Goal: Information Seeking & Learning: Compare options

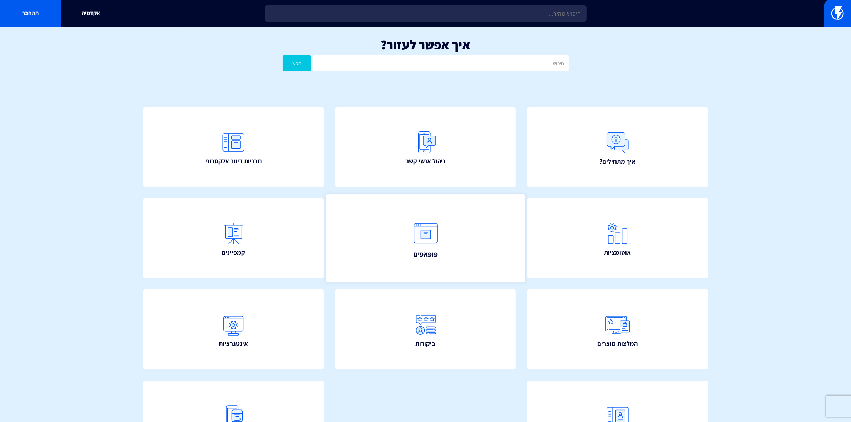
click at [448, 244] on link "פופאפים" at bounding box center [425, 238] width 199 height 88
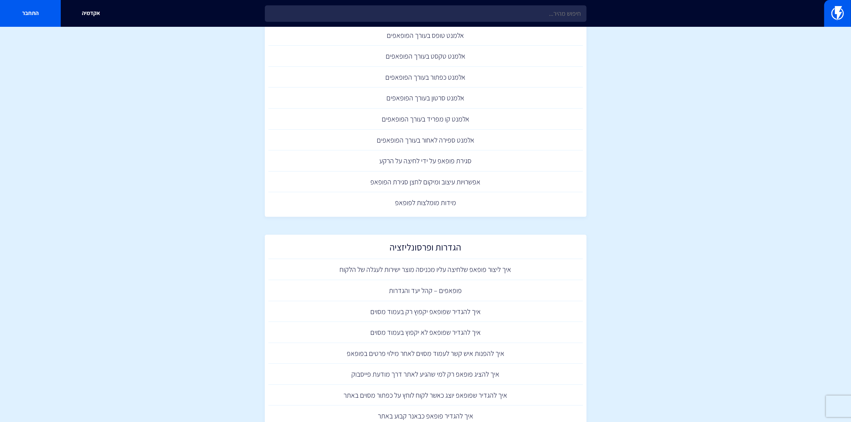
scroll to position [222, 0]
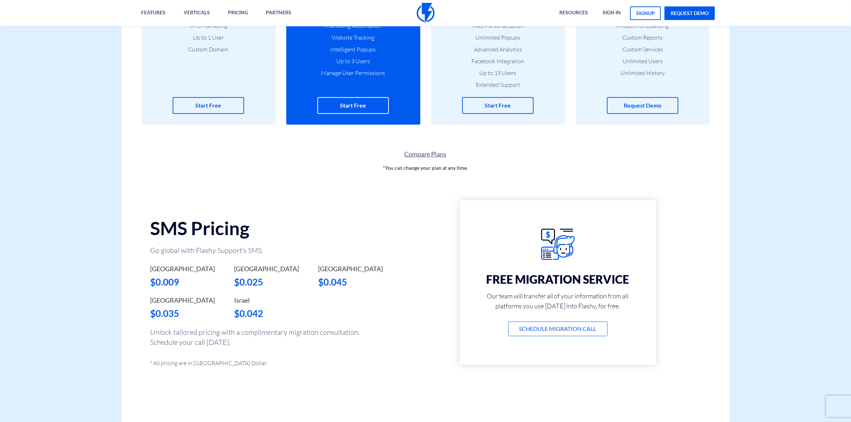
click at [423, 153] on link "Compare Plans" at bounding box center [426, 154] width 608 height 9
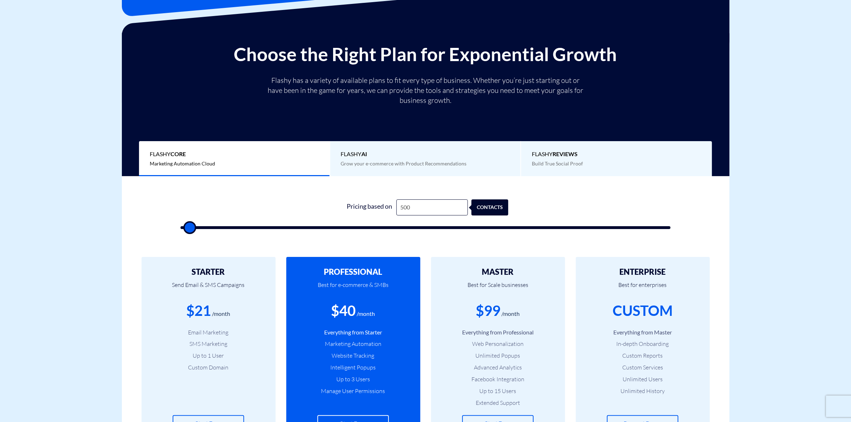
scroll to position [179, 0]
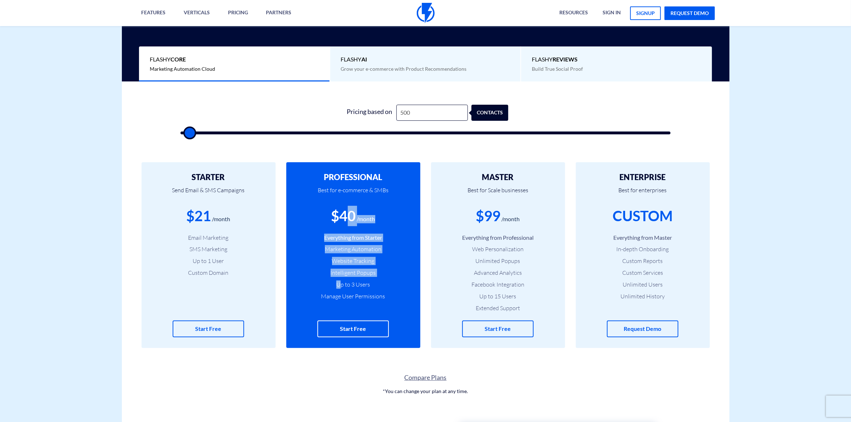
drag, startPoint x: 346, startPoint y: 217, endPoint x: 344, endPoint y: 271, distance: 54.0
click at [340, 283] on div "PROFESSIONAL Best for e-commerce & SMBs $40 /month Everything from Starter Mark…" at bounding box center [353, 255] width 134 height 186
click at [425, 113] on input "500" at bounding box center [431, 113] width 71 height 16
type input "1"
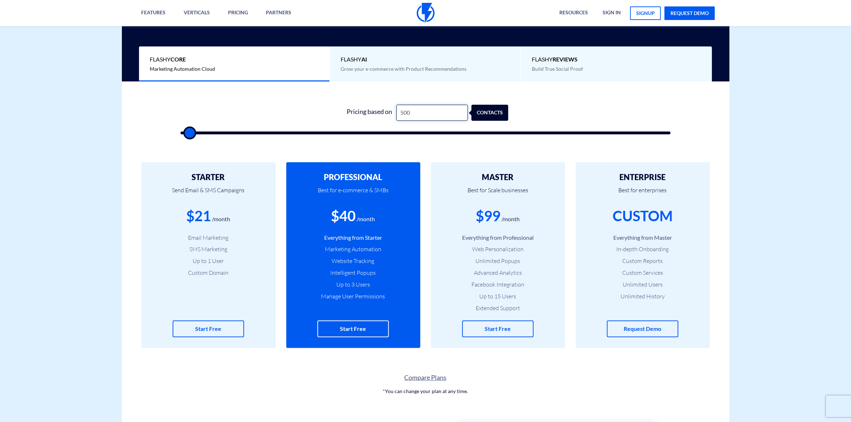
type input "500"
type input "12"
type input "500"
type input "125"
type input "500"
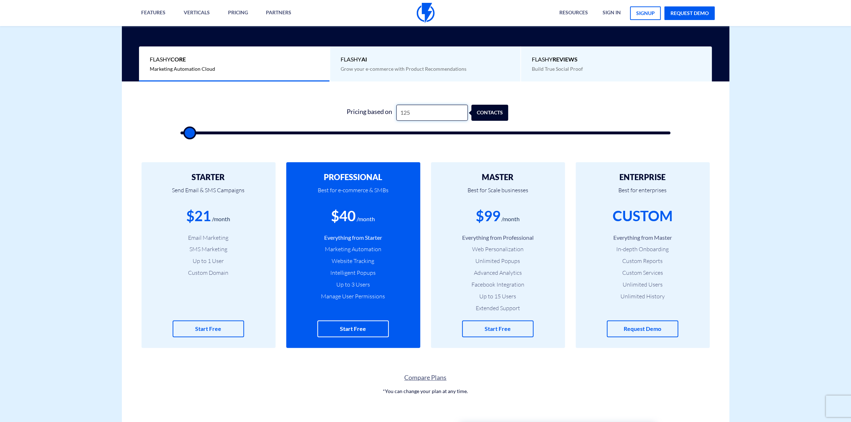
type input "1,250"
type input "1500"
drag, startPoint x: 416, startPoint y: 116, endPoint x: 392, endPoint y: 117, distance: 24.7
click at [392, 117] on div "Pricing based on 1,250 contacts" at bounding box center [426, 113] width 166 height 16
click at [346, 216] on div "$40" at bounding box center [343, 216] width 25 height 20
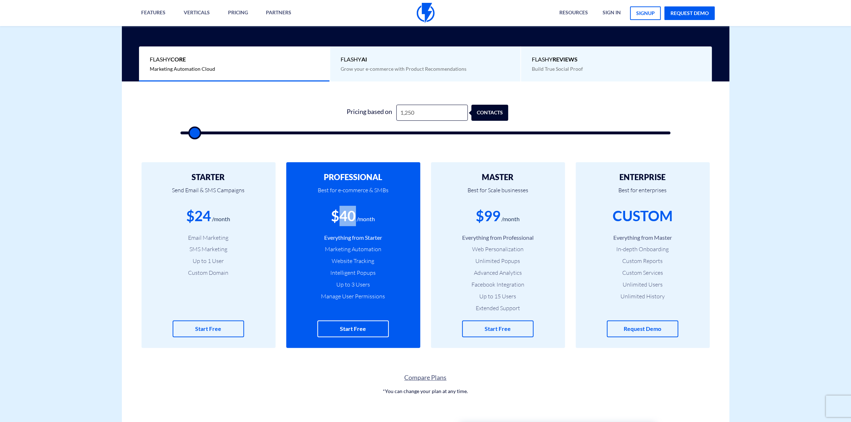
click at [346, 216] on div "$40" at bounding box center [343, 216] width 25 height 20
click at [413, 113] on input "1,250" at bounding box center [431, 113] width 71 height 16
type input "1,251"
type input "1500"
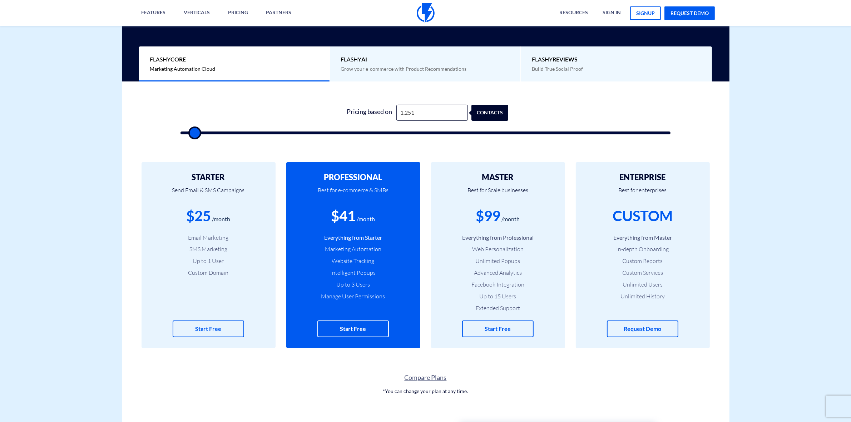
type input "3,000"
type input "3000"
type input "13,500"
type input "13500"
type input "19,500"
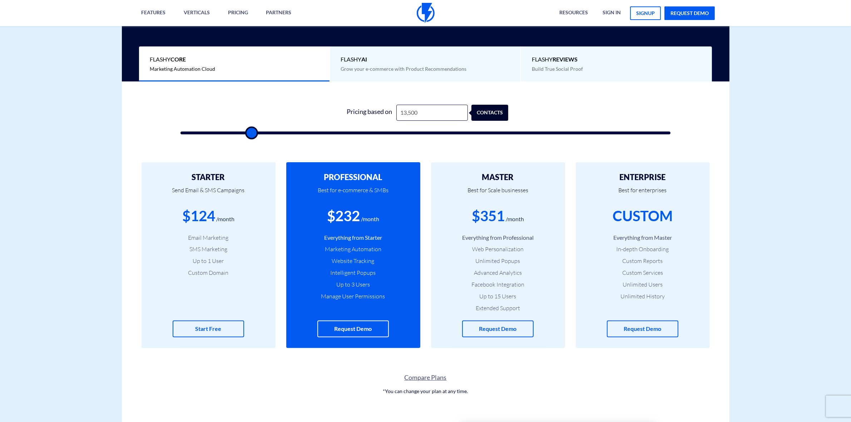
type input "19500"
type input "25,000"
type input "25000"
type input "29,000"
type input "29000"
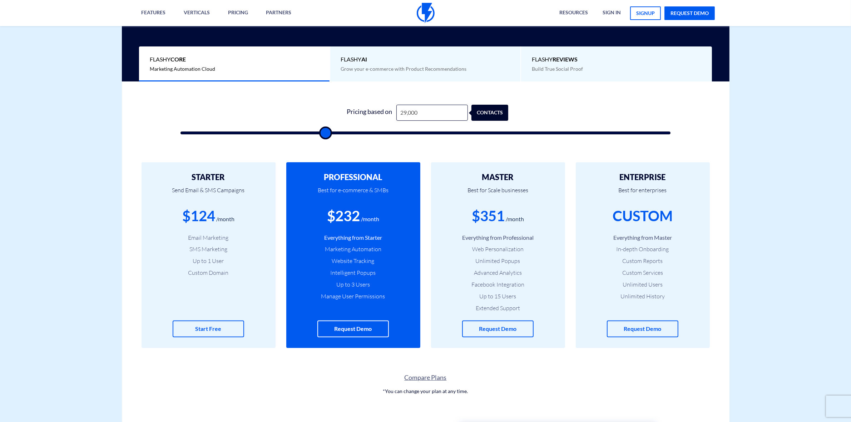
type input "33,500"
type input "33500"
type input "37,500"
type input "37500"
type input "41,000"
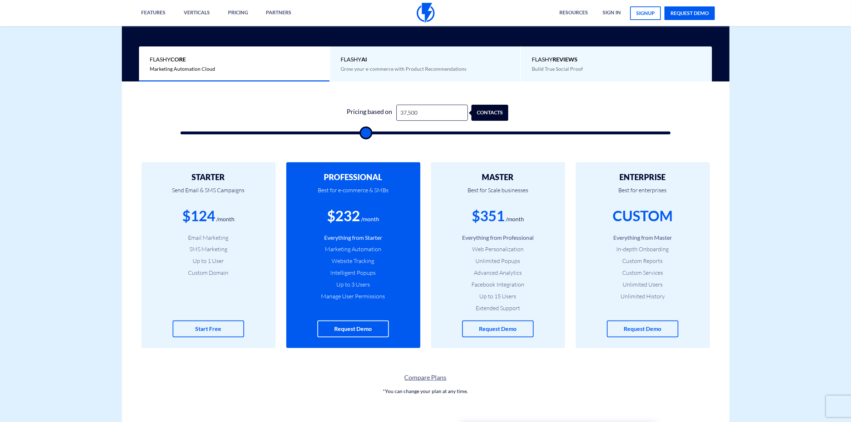
type input "41000"
type input "43,000"
type input "43000"
type input "46,000"
type input "46000"
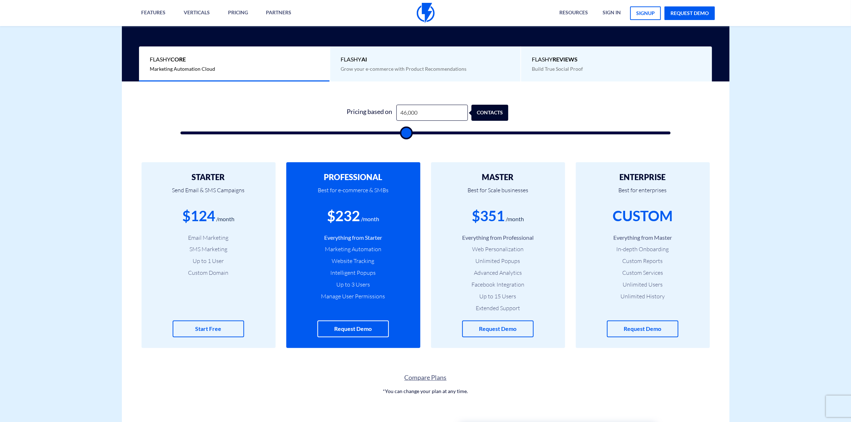
type input "48,500"
type input "48500"
type input "51,500"
type input "51500"
type input "55,000"
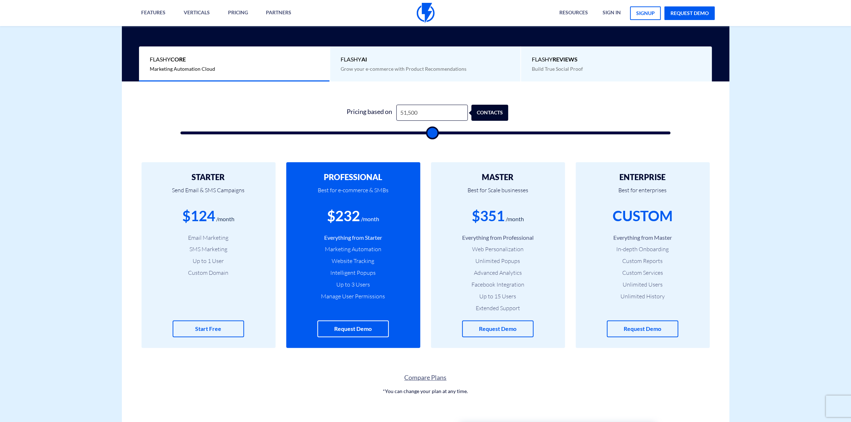
type input "55000"
type input "57,500"
type input "57500"
type input "60,500"
type input "60500"
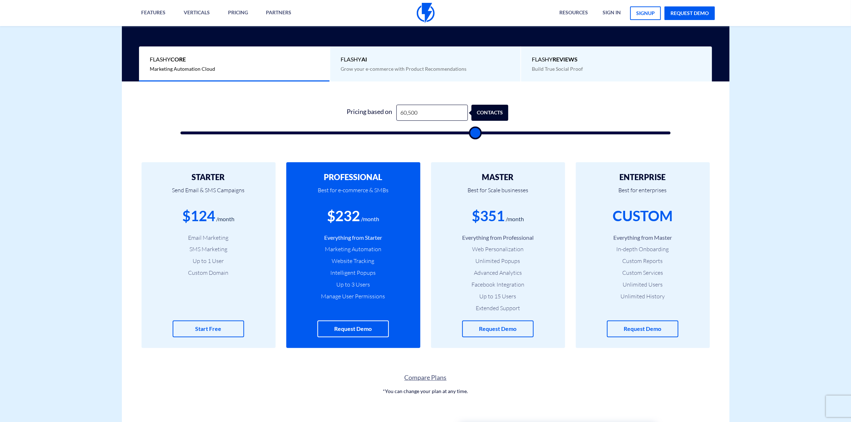
type input "62,500"
type input "62500"
type input "64,000"
type input "64000"
type input "64,500"
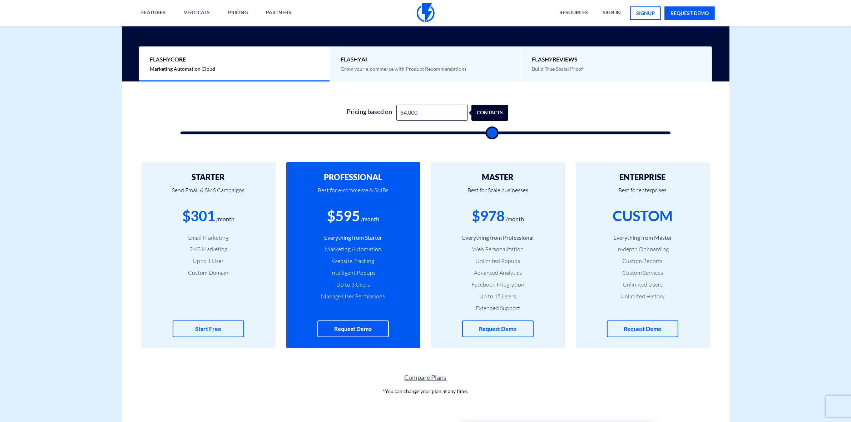
type input "64500"
type input "65,000"
type input "65000"
type input "65,500"
type input "65500"
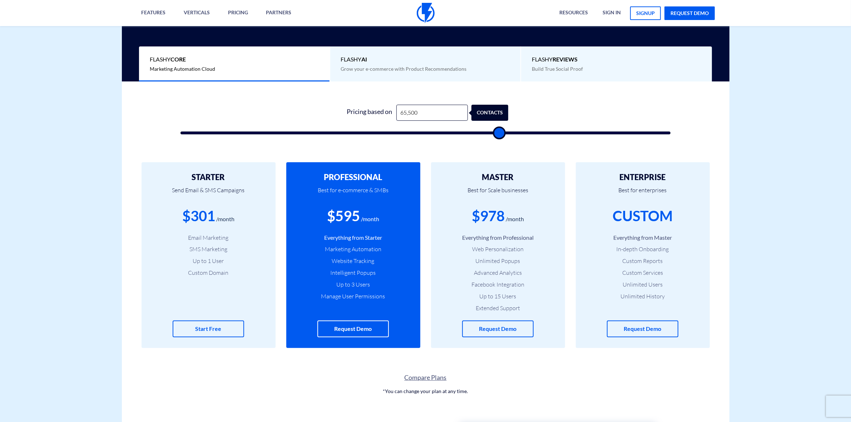
type input "64,000"
type input "64000"
type input "62,000"
type input "62000"
type input "58,000"
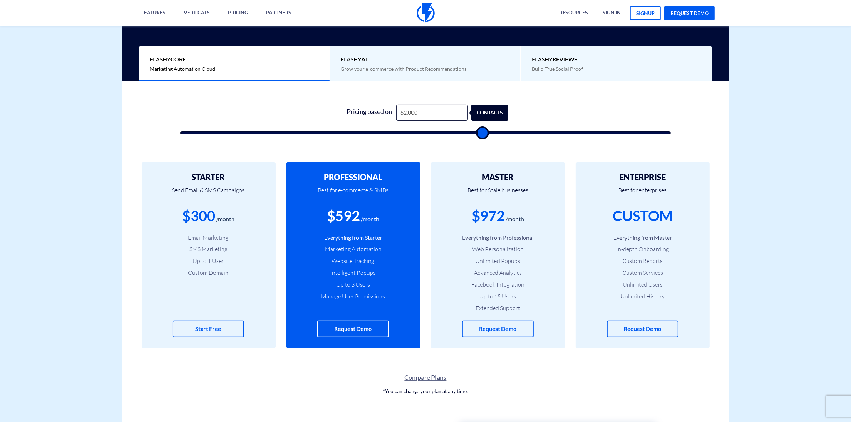
type input "58000"
type input "54,500"
type input "54500"
type input "52,500"
type input "52500"
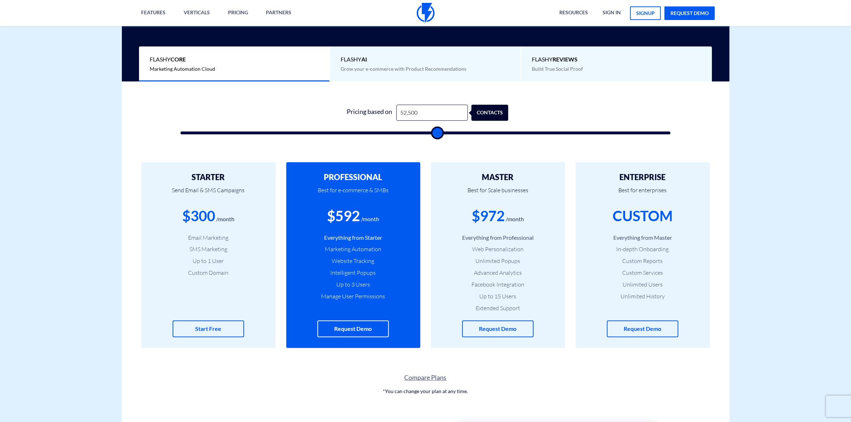
type input "49,500"
type input "49500"
type input "44,500"
type input "44500"
type input "41,500"
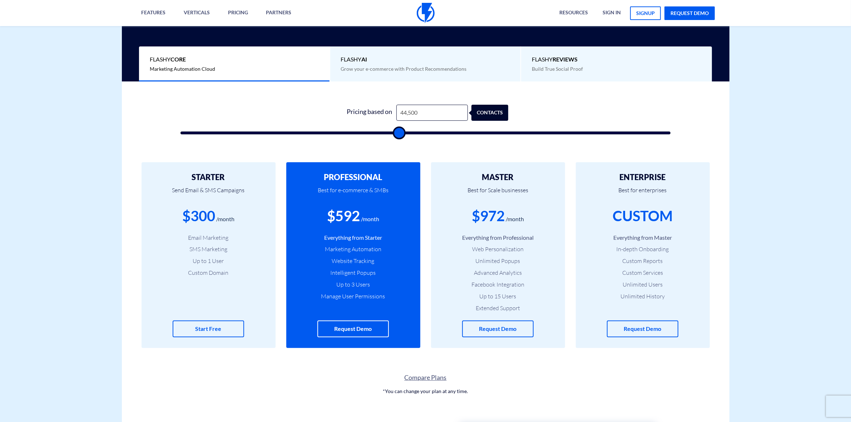
type input "41500"
type input "40,000"
type input "40000"
type input "37,500"
type input "37500"
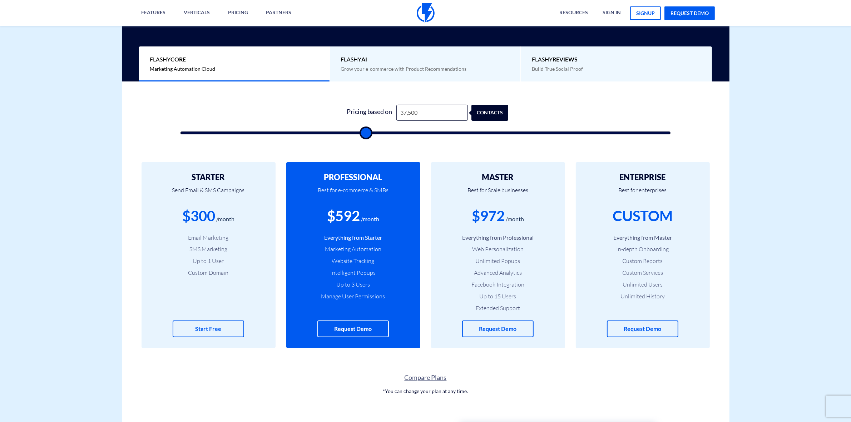
type input "35,000"
type input "35000"
type input "31,500"
type input "31500"
type input "29,000"
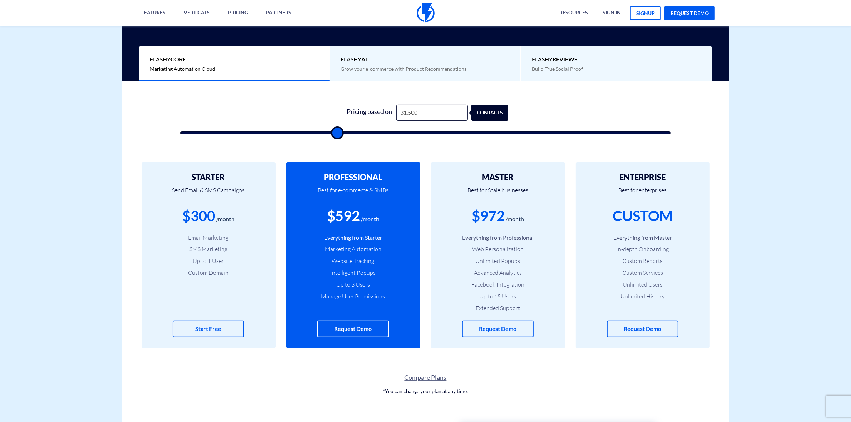
type input "29000"
type input "26,500"
type input "26500"
type input "24,000"
type input "24000"
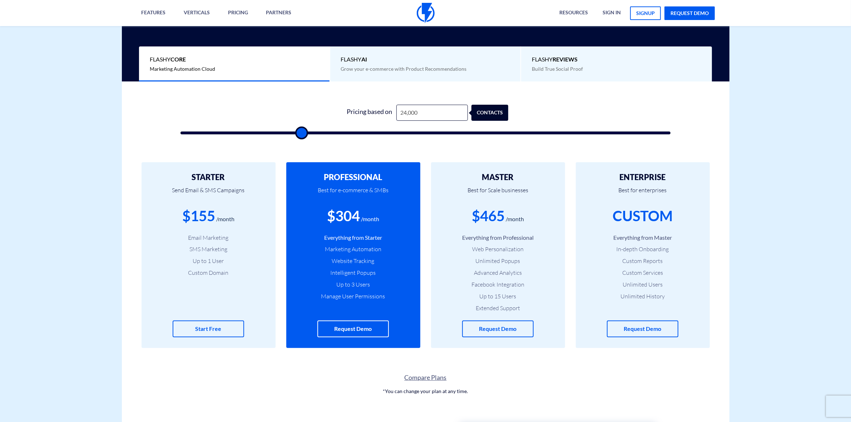
type input "20,500"
type input "20500"
type input "18,500"
type input "18500"
type input "16,500"
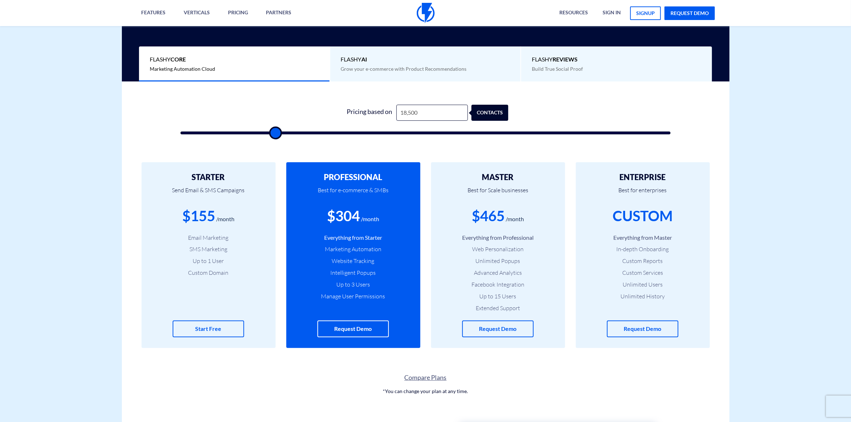
type input "16500"
type input "15,000"
type input "15000"
type input "13,500"
type input "13500"
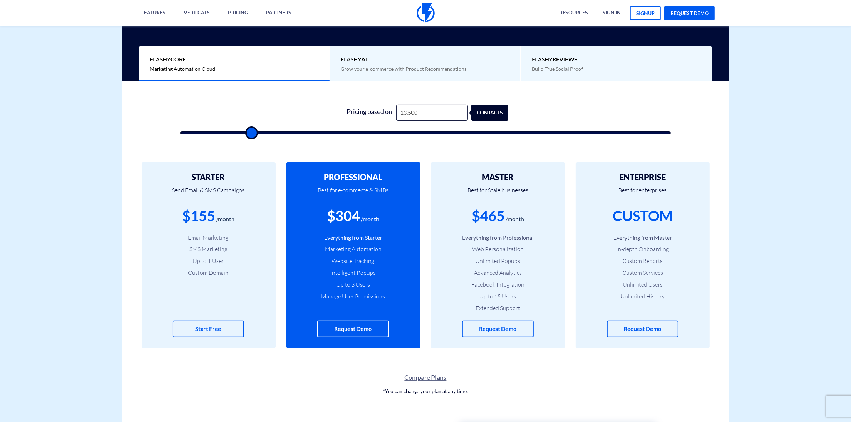
type input "12,000"
type input "12000"
type input "10,500"
type input "10500"
type input "9,000"
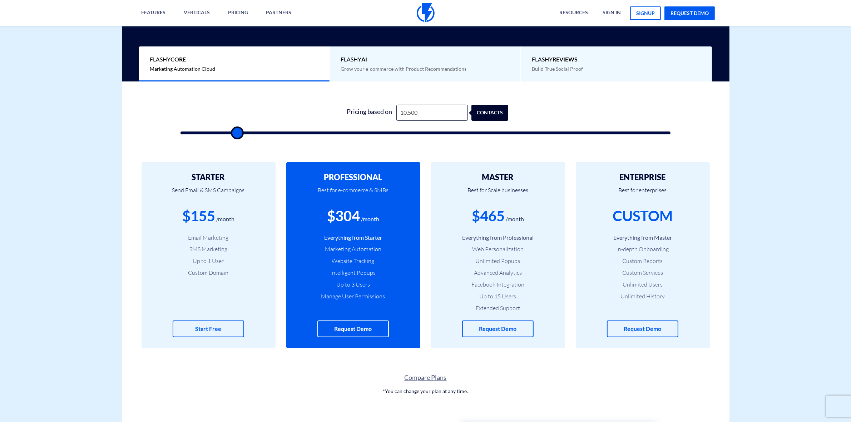
type input "9000"
type input "8,000"
type input "8000"
type input "6,500"
type input "6500"
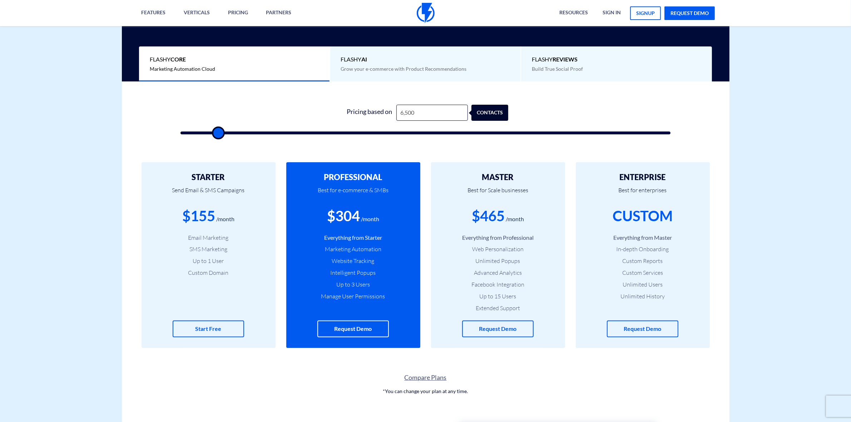
type input "6,000"
type input "6000"
type input "7,000"
type input "7000"
type input "8,000"
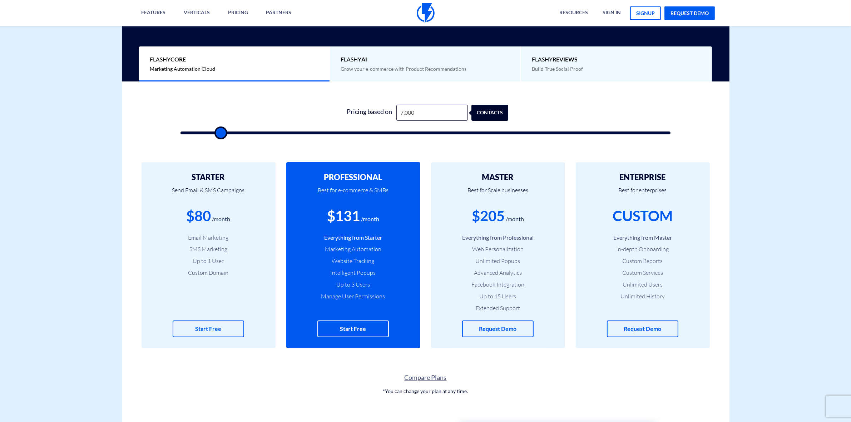
type input "8000"
type input "14,000"
type input "14000"
type input "18,000"
type input "18000"
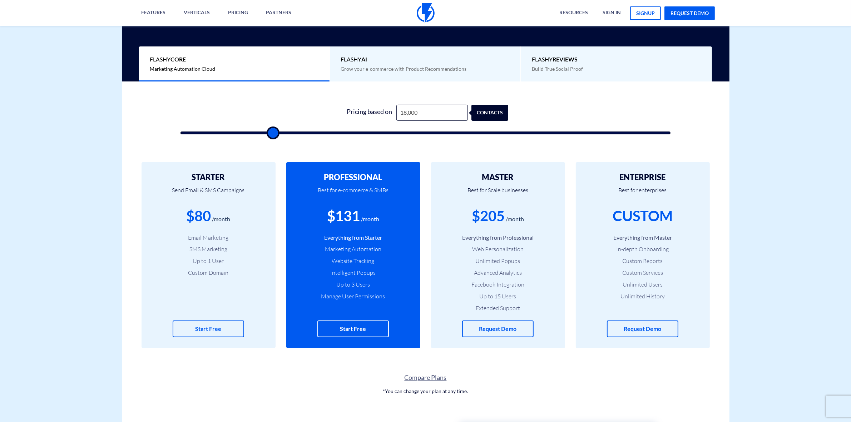
type input "28,000"
type input "28000"
type input "35,500"
type input "35500"
type input "39,500"
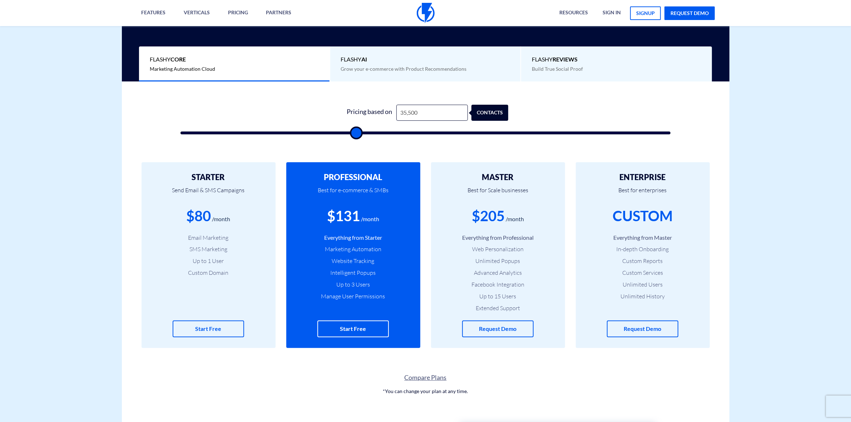
type input "39500"
type input "43,000"
type input "43000"
type input "48,500"
type input "48500"
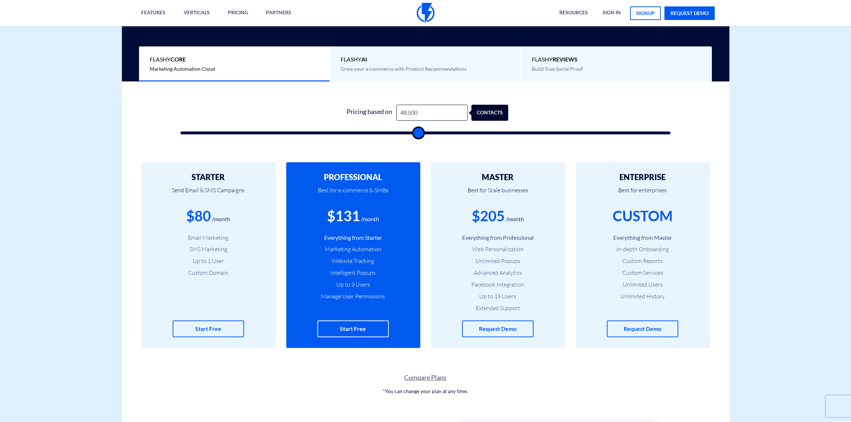
type input "51,000"
type input "51000"
type input "54,000"
type input "54000"
type input "59,500"
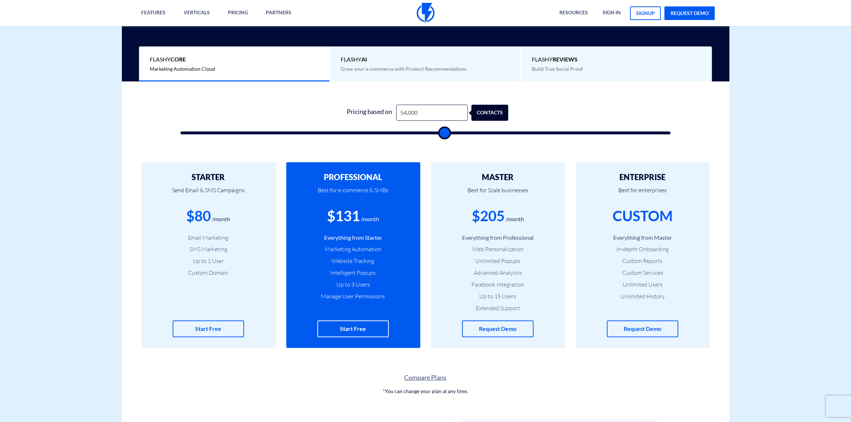
type input "59500"
type input "63,000"
type input "63000"
type input "67,000"
type input "67000"
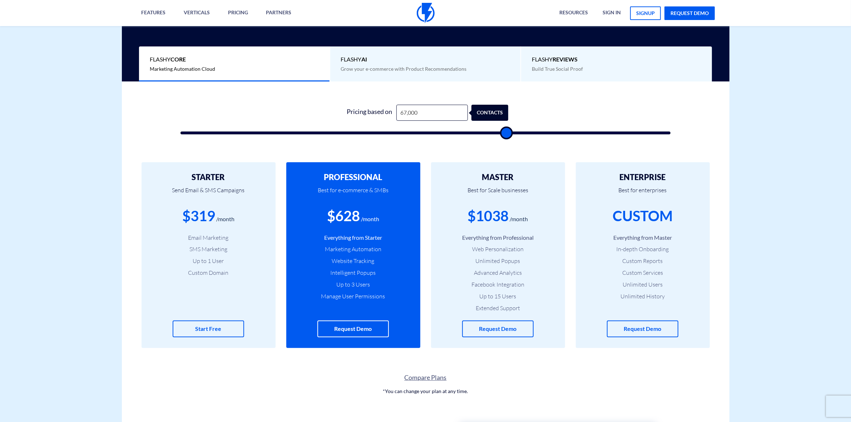
type input "68,000"
type input "68000"
type input "70,000"
type input "70000"
type input "71,000"
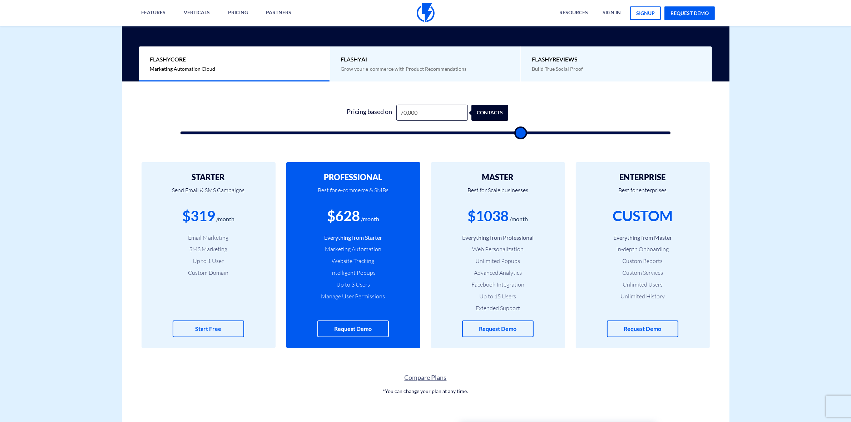
type input "71000"
type input "70,500"
type input "70500"
type input "69,000"
type input "69000"
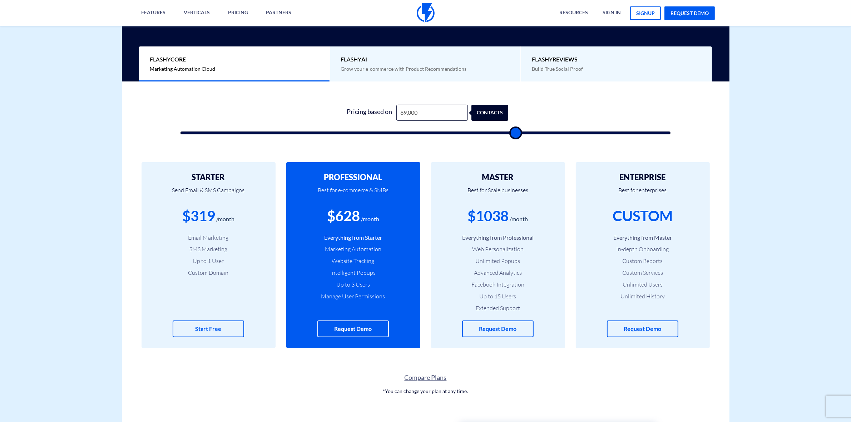
type input "66,500"
type input "66500"
type input "63,500"
type input "63500"
type input "59,000"
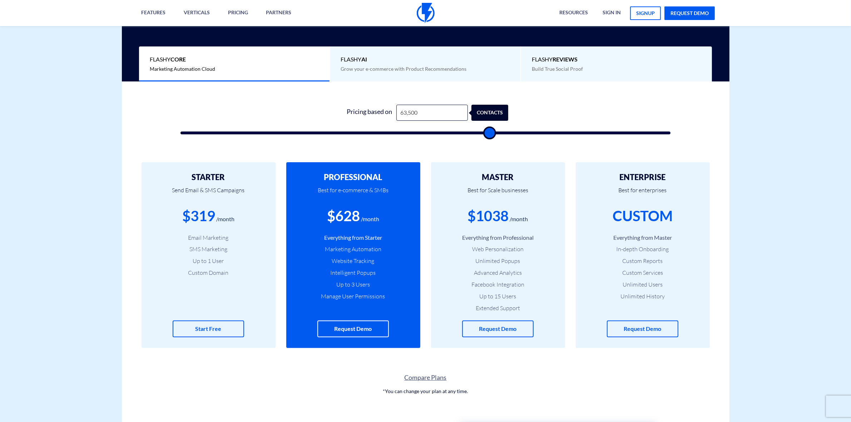
type input "59000"
type input "53,500"
type input "53500"
type input "50,000"
type input "50000"
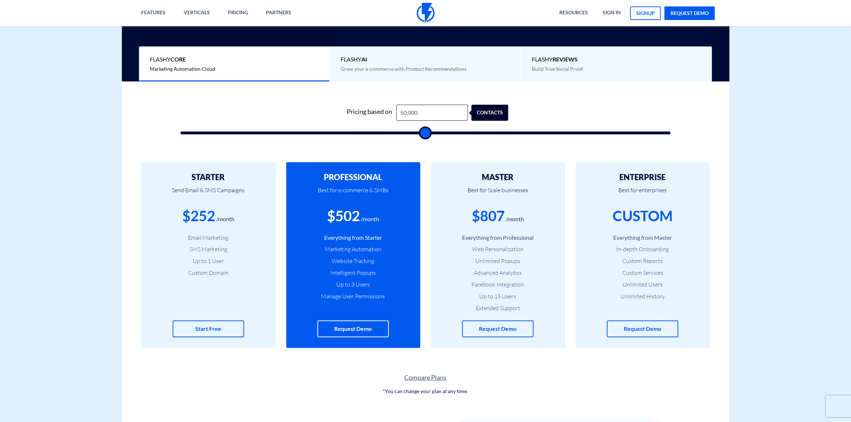
type input "47,000"
type input "47000"
type input "43,500"
type input "43500"
type input "41,000"
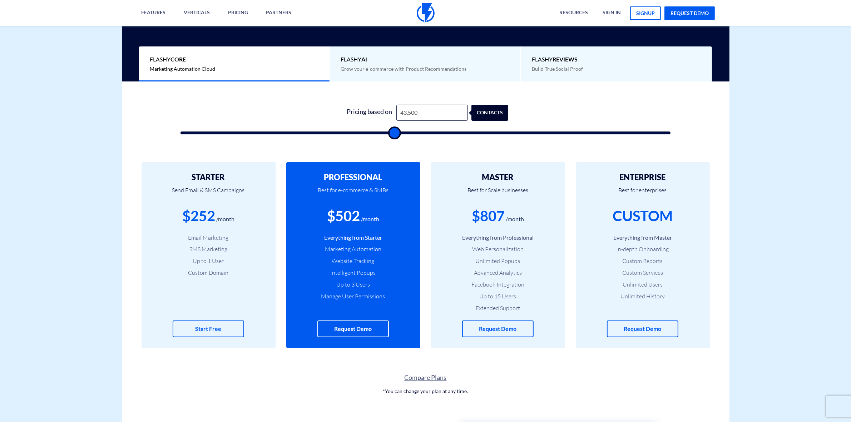
type input "41000"
type input "40,000"
type input "40000"
type input "37,000"
type input "37000"
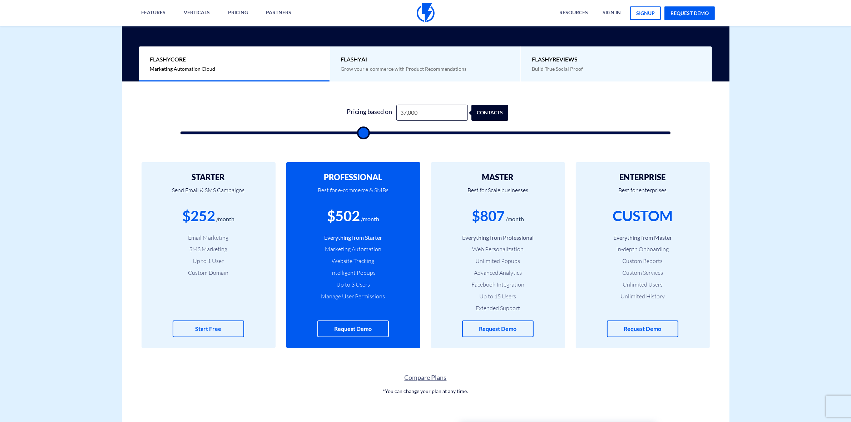
type input "36,000"
type input "36000"
type input "30,500"
type input "30500"
type input "27,500"
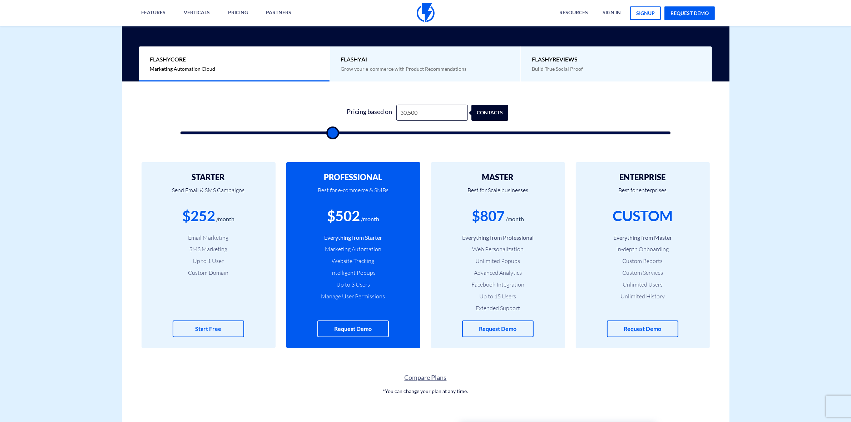
type input "27500"
type input "25,000"
type input "25000"
type input "22,500"
type input "22500"
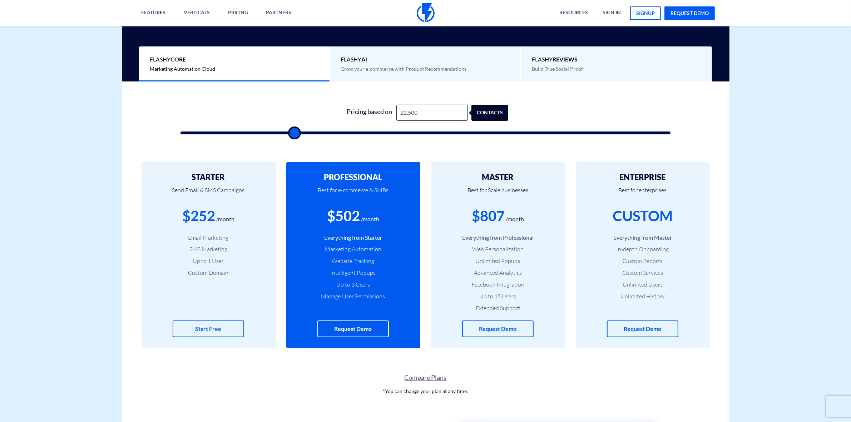
type input "19,500"
type input "19500"
type input "18,000"
type input "18000"
type input "16,500"
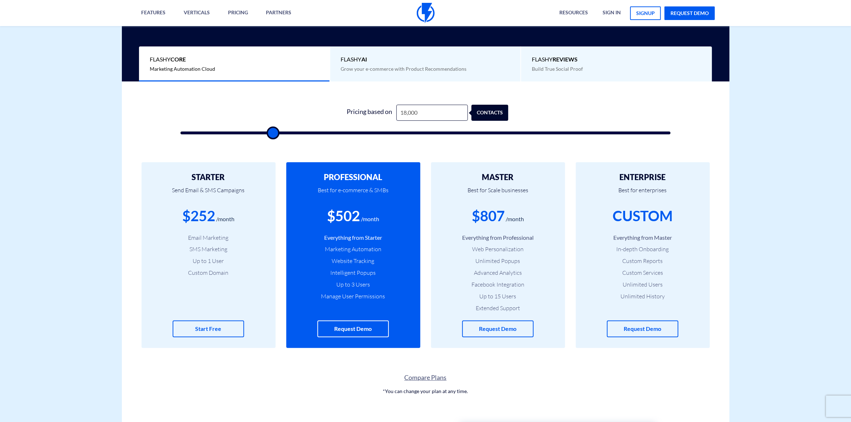
type input "16500"
type input "14,500"
type input "14500"
type input "13,500"
type input "13500"
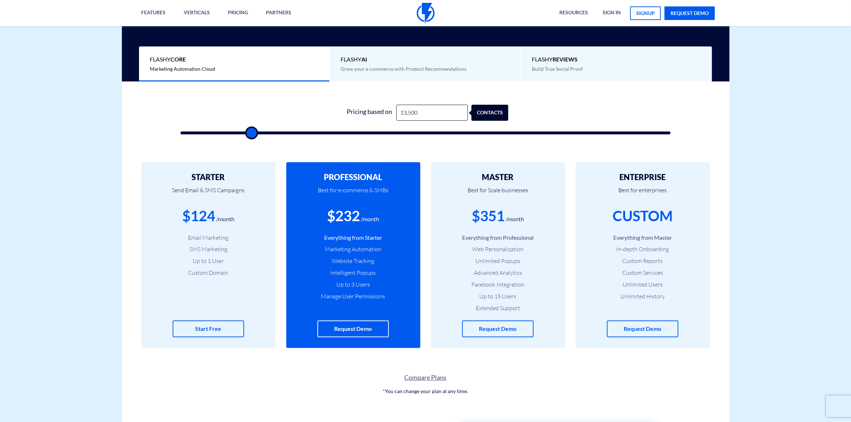
type input "12,500"
type input "12500"
type input "10,500"
type input "10500"
type input "8,500"
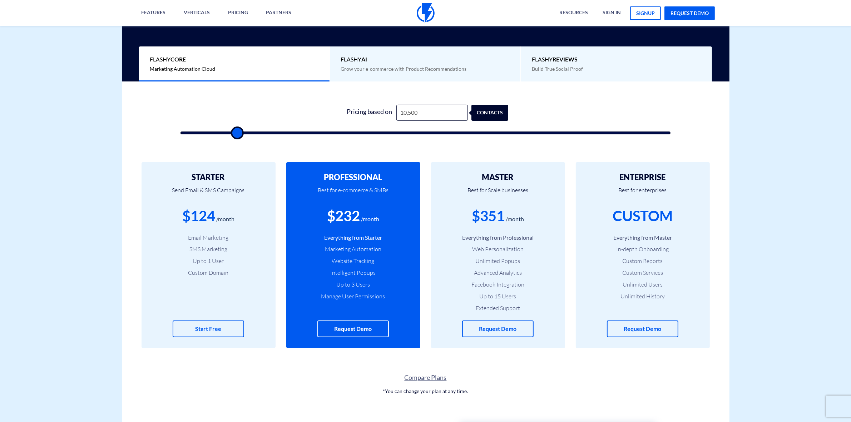
type input "8500"
type input "8,000"
type input "8000"
type input "7,500"
type input "7500"
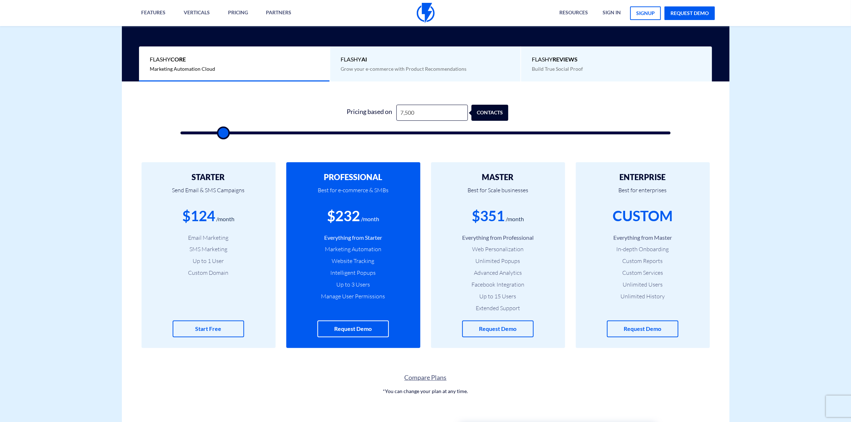
type input "7,000"
type input "7000"
type input "6,500"
type input "6500"
type input "6,000"
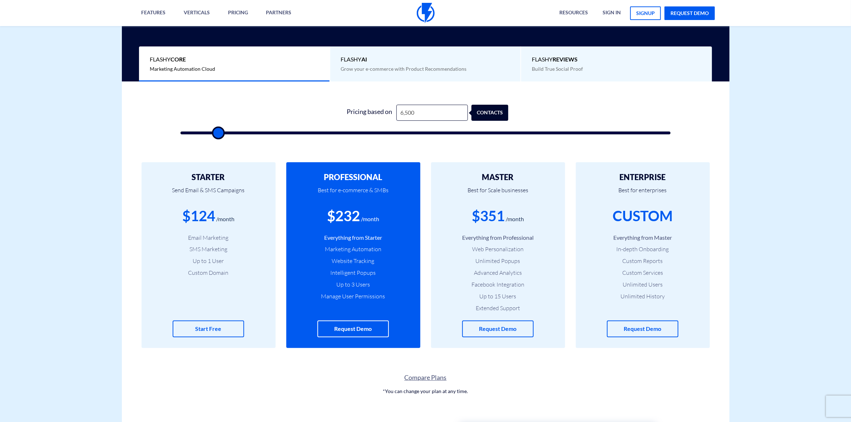
type input "6000"
type input "5,500"
type input "5500"
type input "4,500"
type input "4500"
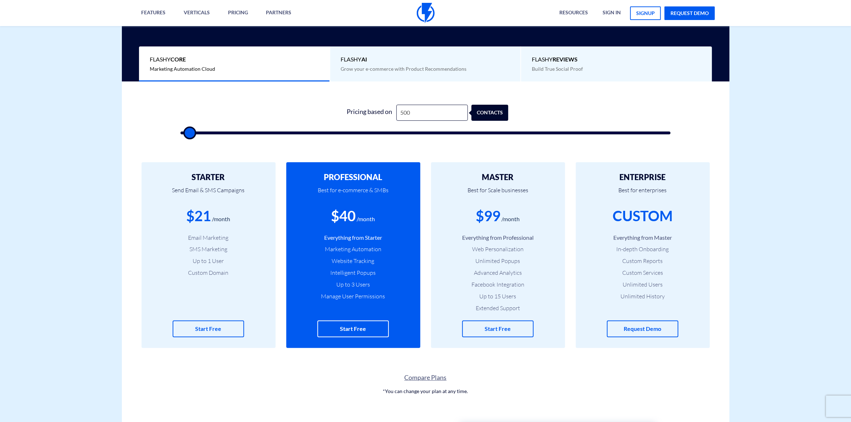
drag, startPoint x: 197, startPoint y: 131, endPoint x: 166, endPoint y: 145, distance: 34.9
click at [181, 134] on input "range" at bounding box center [426, 133] width 490 height 3
click at [411, 114] on input "500" at bounding box center [431, 113] width 71 height 16
click at [353, 216] on div "$41" at bounding box center [343, 216] width 25 height 20
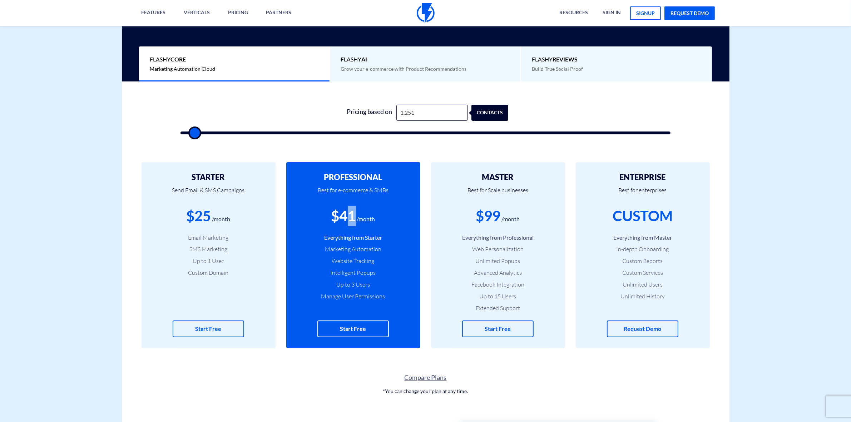
click at [345, 220] on div "$41" at bounding box center [343, 216] width 25 height 20
click at [348, 220] on div "$41" at bounding box center [343, 216] width 25 height 20
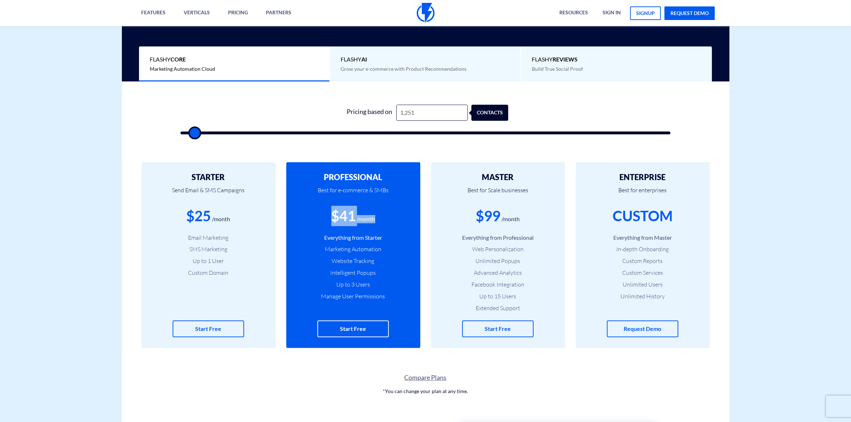
click at [348, 220] on div "$41" at bounding box center [343, 216] width 25 height 20
click at [370, 108] on div "Pricing based on" at bounding box center [370, 113] width 54 height 16
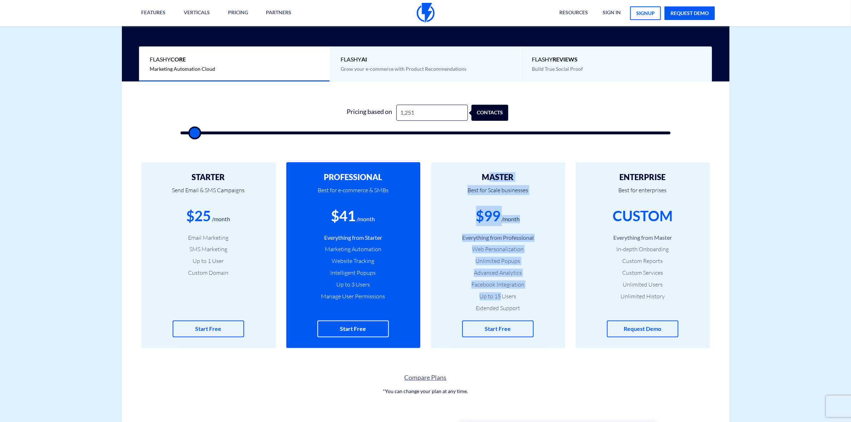
drag, startPoint x: 489, startPoint y: 167, endPoint x: 501, endPoint y: 291, distance: 125.0
click at [501, 291] on div "MASTER Best for Scale businesses $99 /month Everything from Professional Web Pe…" at bounding box center [498, 255] width 134 height 186
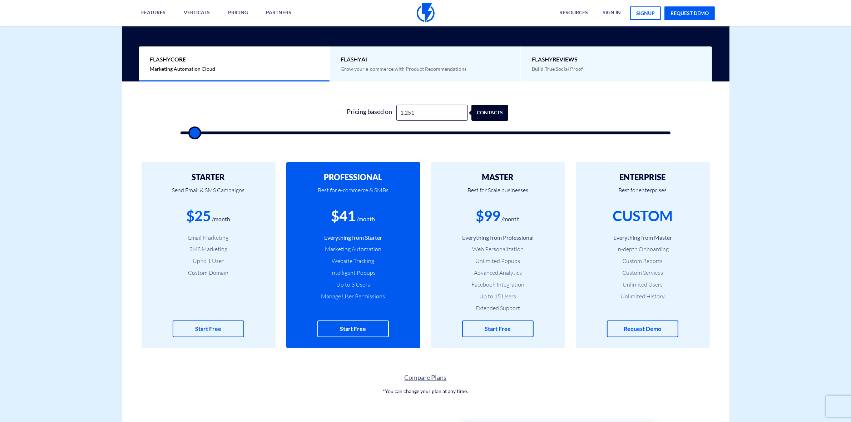
click at [347, 216] on div "$41" at bounding box center [343, 216] width 25 height 20
click at [346, 216] on div "$41" at bounding box center [343, 216] width 25 height 20
drag, startPoint x: 195, startPoint y: 130, endPoint x: 265, endPoint y: 136, distance: 70.7
click at [265, 134] on input "range" at bounding box center [426, 133] width 490 height 3
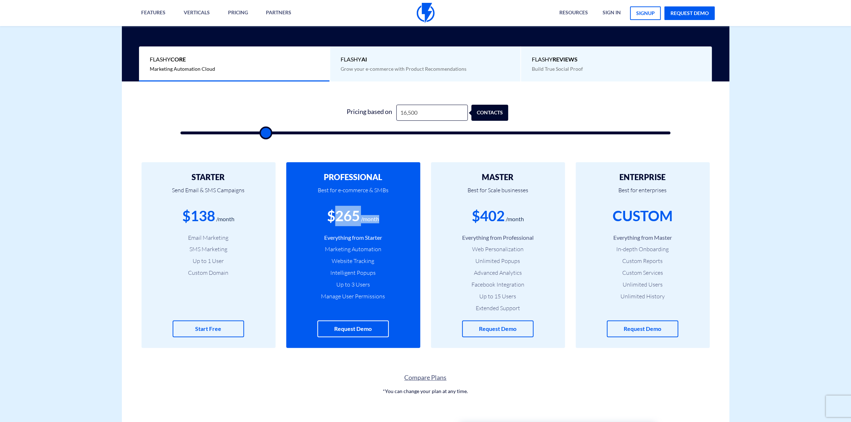
drag, startPoint x: 339, startPoint y: 213, endPoint x: 391, endPoint y: 215, distance: 52.2
click at [391, 215] on div "$265 /month" at bounding box center [353, 216] width 113 height 20
drag, startPoint x: 483, startPoint y: 215, endPoint x: 551, endPoint y: 213, distance: 67.6
click at [551, 213] on div "$402 /month" at bounding box center [498, 216] width 113 height 20
drag, startPoint x: 265, startPoint y: 134, endPoint x: 304, endPoint y: 136, distance: 39.4
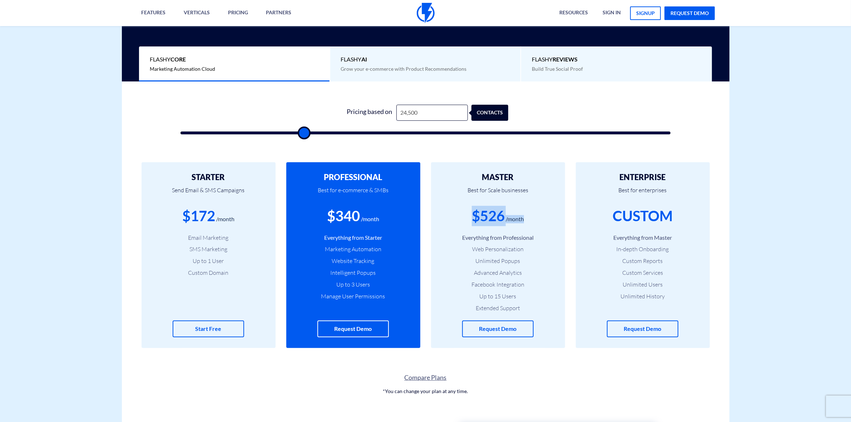
click at [304, 134] on input "range" at bounding box center [426, 133] width 490 height 3
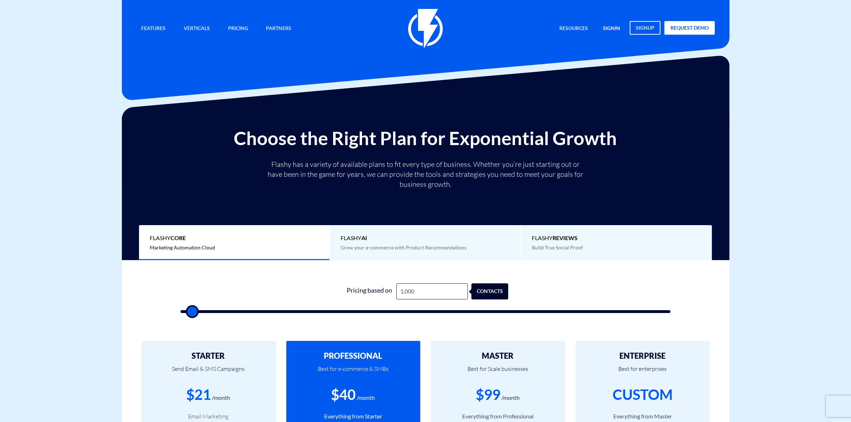
click at [606, 27] on link "signin" at bounding box center [612, 28] width 28 height 15
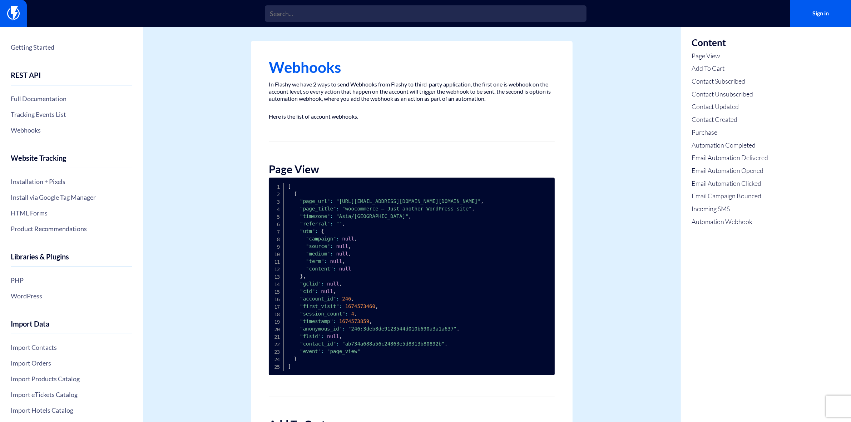
scroll to position [89, 0]
